Goal: Task Accomplishment & Management: Complete application form

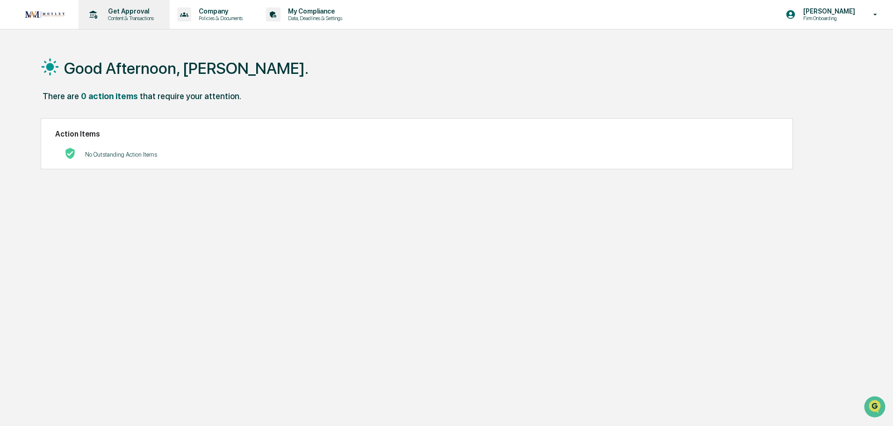
click at [120, 20] on p "Content & Transactions" at bounding box center [130, 18] width 58 height 7
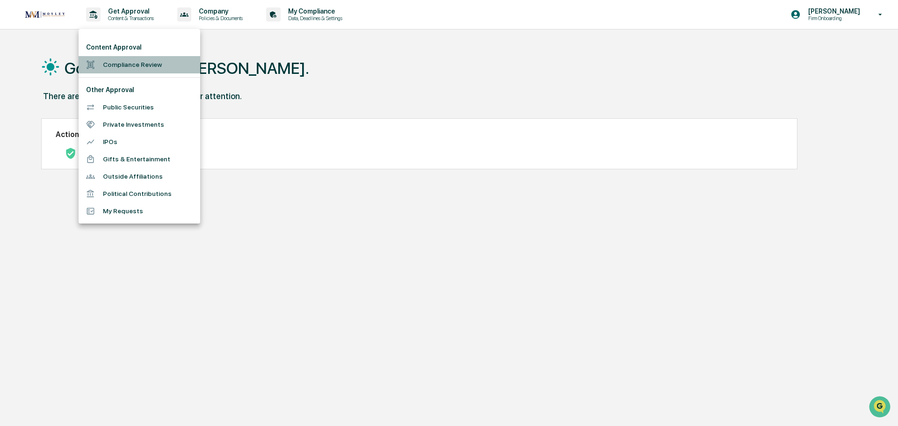
click at [111, 64] on li "Compliance Review" at bounding box center [140, 64] width 122 height 17
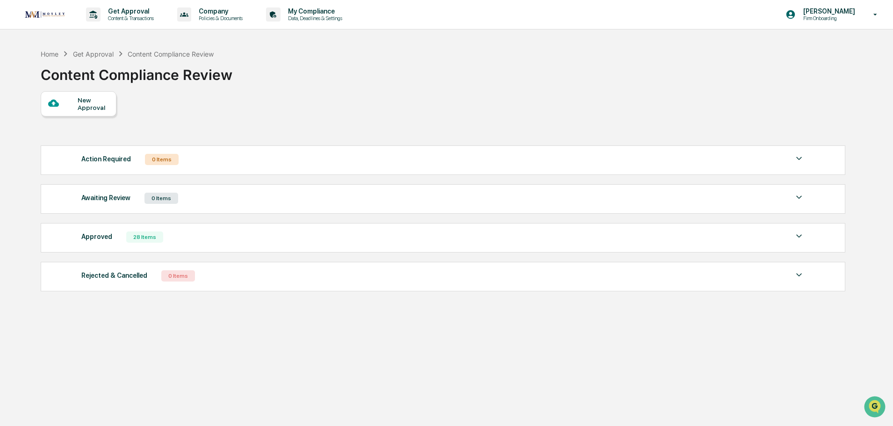
click at [81, 108] on div "New Approval" at bounding box center [93, 103] width 31 height 15
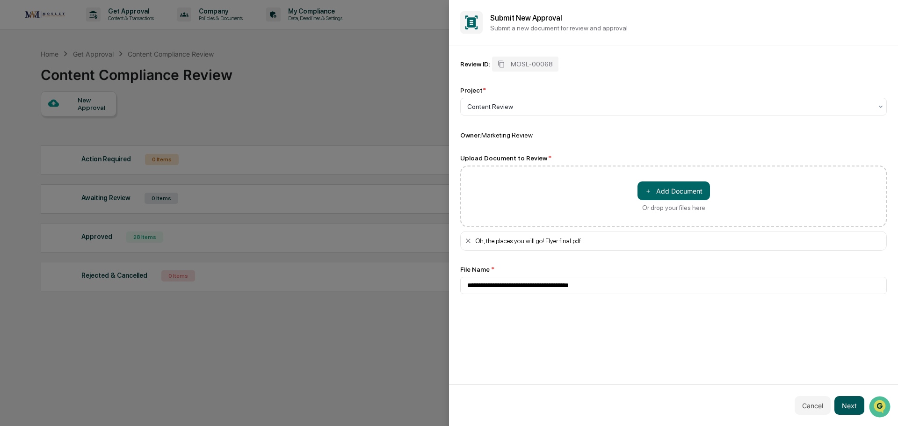
click at [849, 408] on button "Next" at bounding box center [850, 405] width 30 height 19
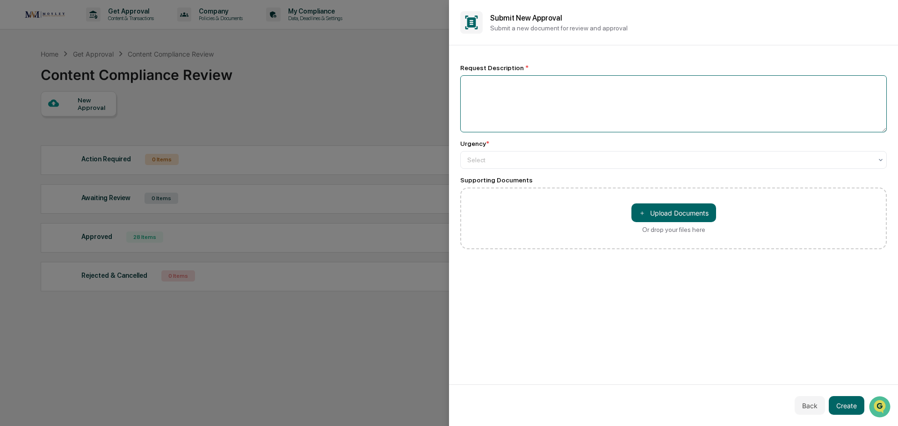
click at [490, 100] on textarea at bounding box center [673, 103] width 427 height 57
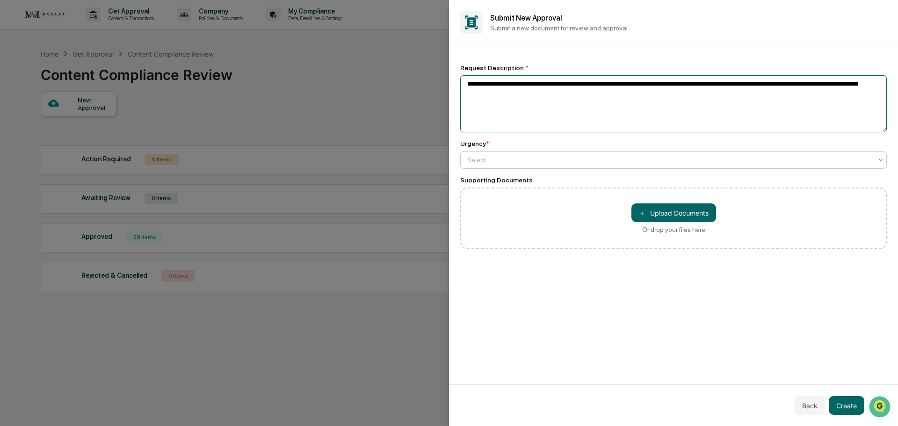
type textarea "**********"
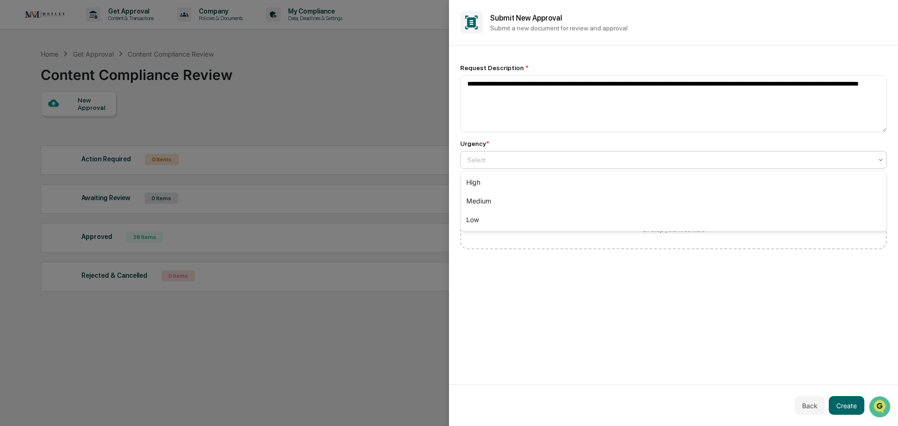
click at [471, 157] on div at bounding box center [669, 159] width 405 height 9
click at [474, 183] on div "High" at bounding box center [674, 182] width 426 height 19
click at [839, 405] on button "Create" at bounding box center [847, 405] width 36 height 19
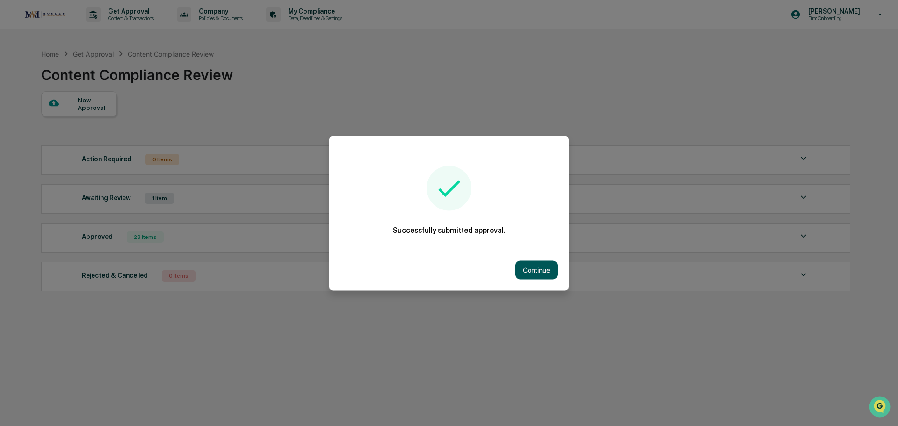
click at [526, 266] on button "Continue" at bounding box center [536, 270] width 42 height 19
